Goal: Information Seeking & Learning: Learn about a topic

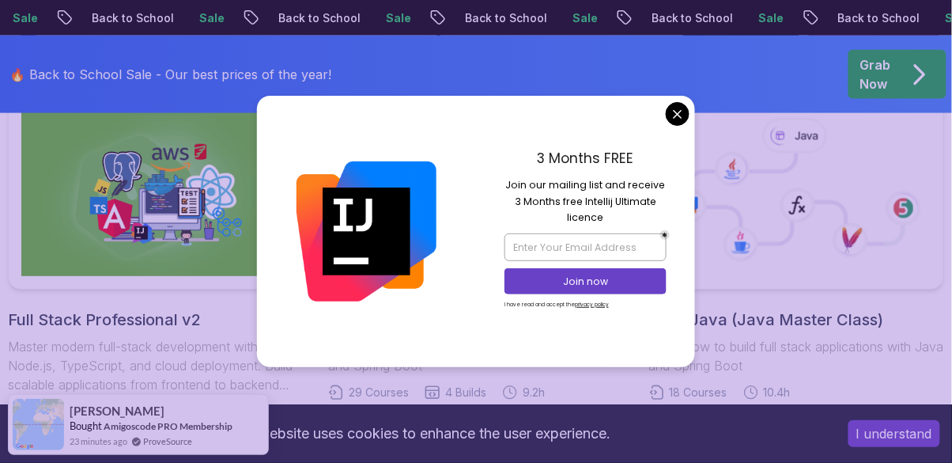
scroll to position [455, 0]
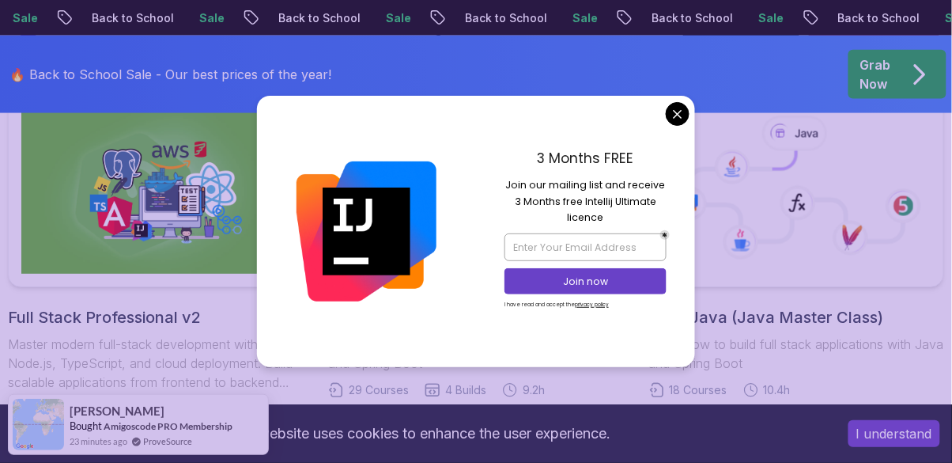
click at [681, 161] on icon at bounding box center [797, 188] width 268 height 171
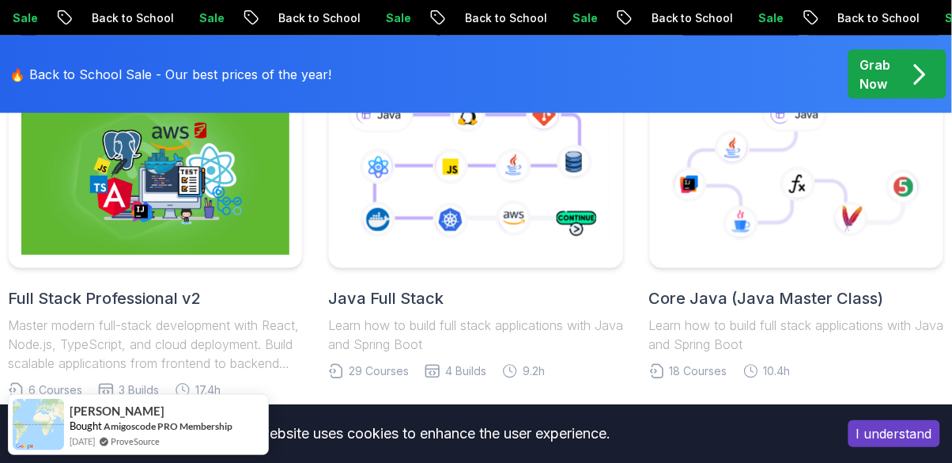
click at [531, 243] on icon at bounding box center [475, 169] width 274 height 153
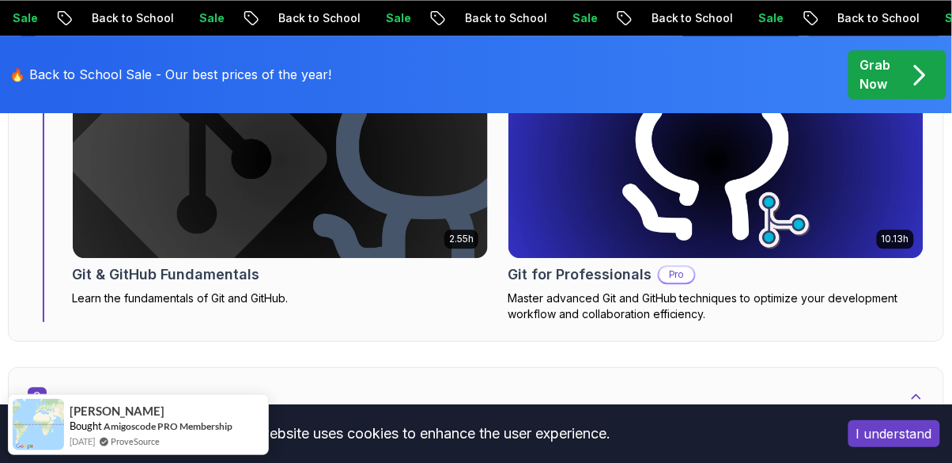
click at [498, 425] on div "Java Learn the core of Java programming" at bounding box center [476, 452] width 897 height 54
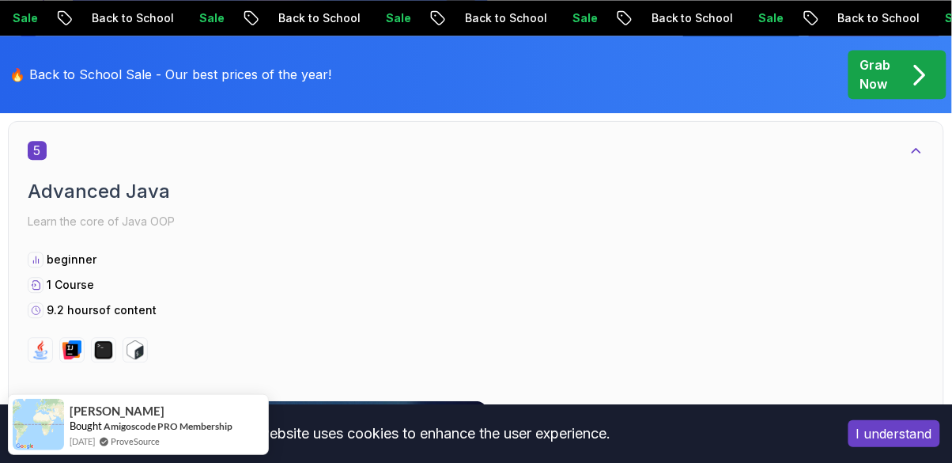
scroll to position [3444, 0]
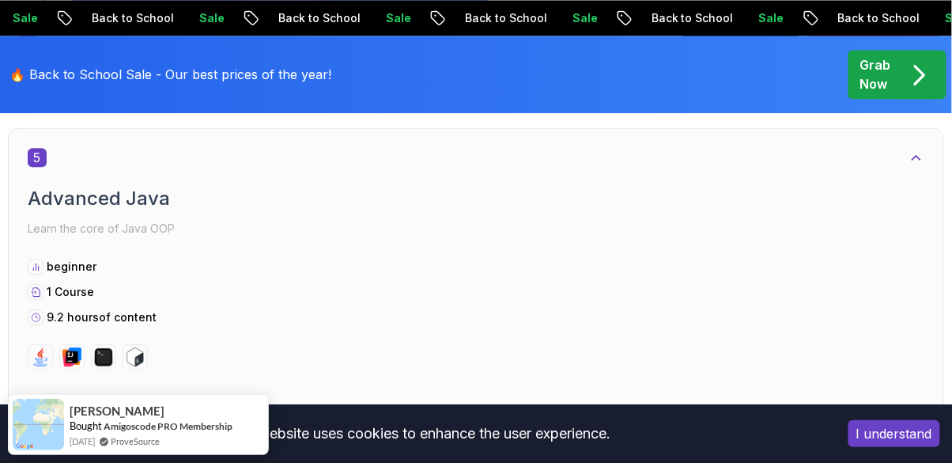
click at [916, 82] on icon "pre-order" at bounding box center [920, 75] width 9 height 18
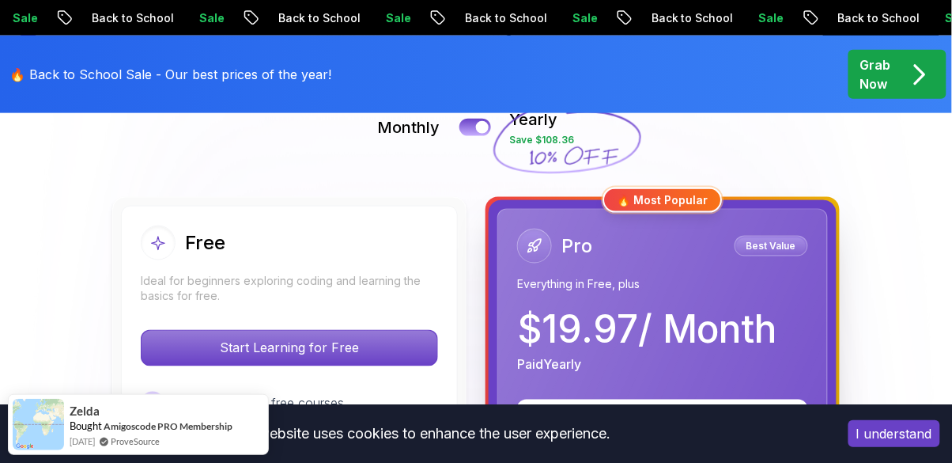
scroll to position [383, 0]
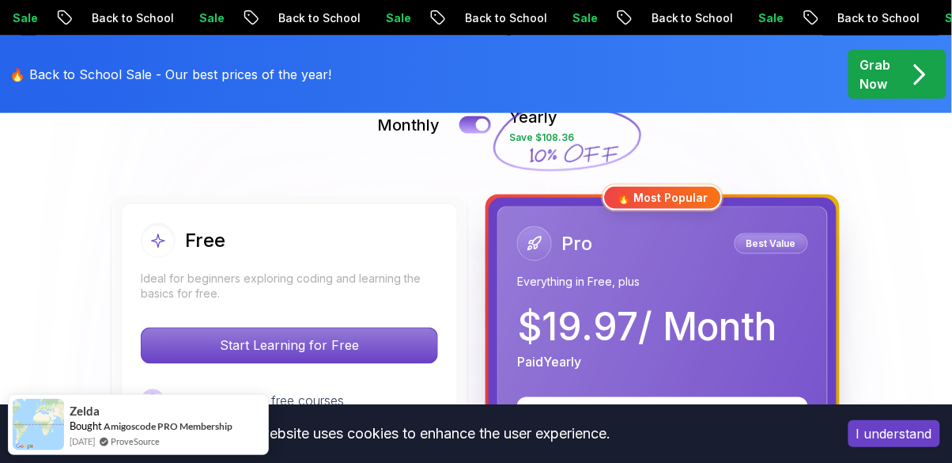
click at [354, 259] on div "Free Ideal for beginners exploring coding and learning the basics for free." at bounding box center [289, 262] width 297 height 79
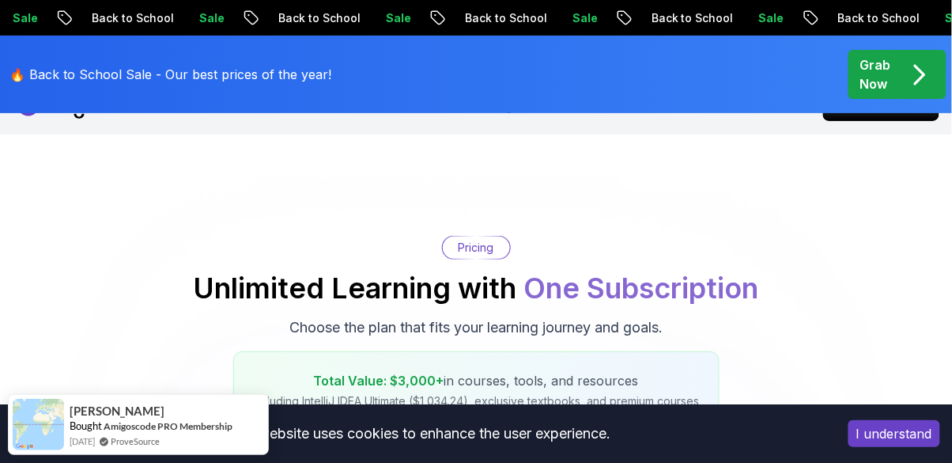
scroll to position [0, 0]
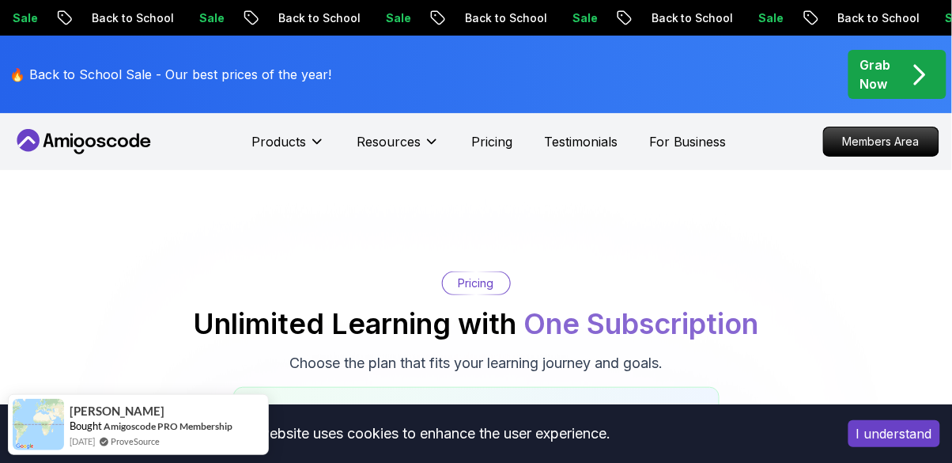
click at [78, 152] on icon at bounding box center [84, 141] width 142 height 25
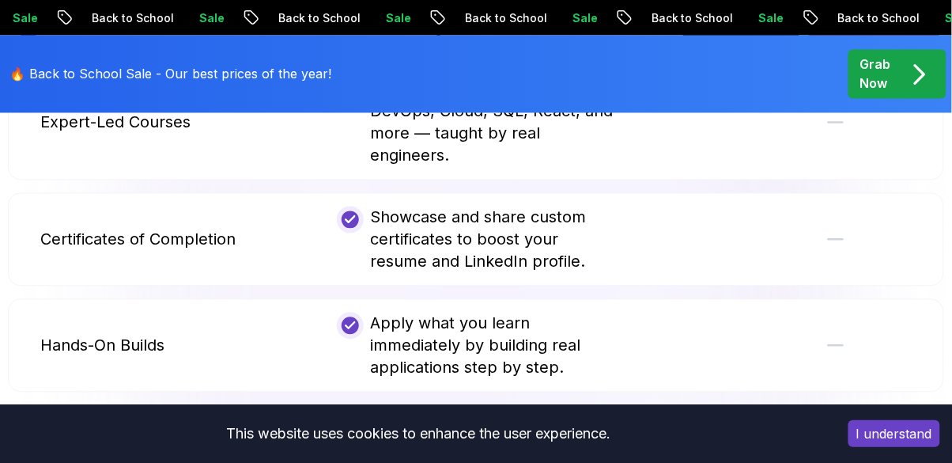
scroll to position [3403, 0]
